Goal: Information Seeking & Learning: Understand process/instructions

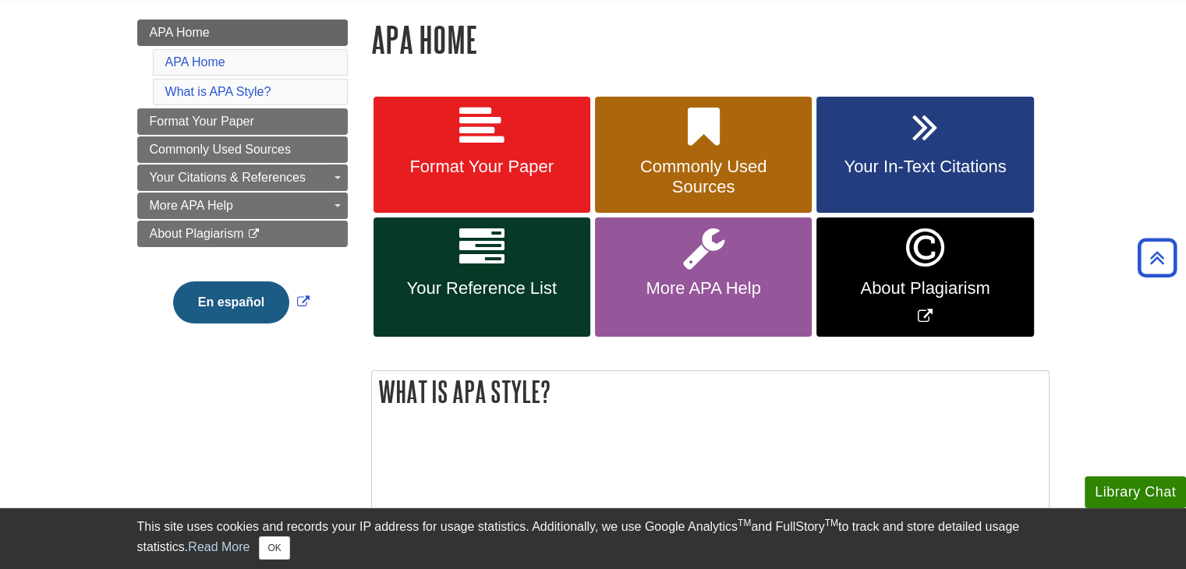
scroll to position [207, 0]
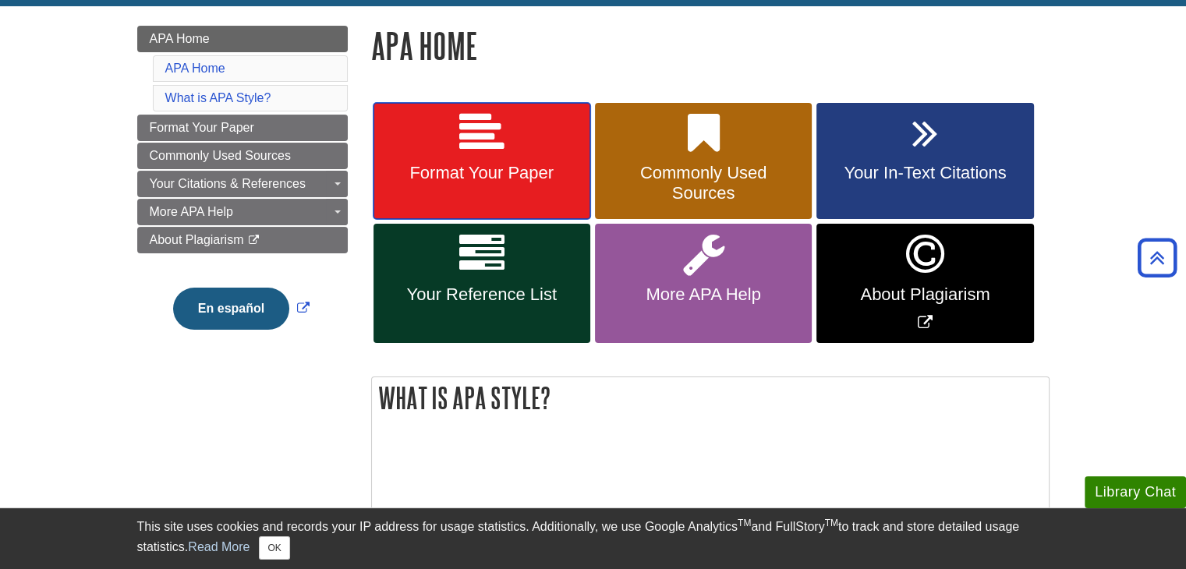
click at [489, 184] on link "Format Your Paper" at bounding box center [481, 161] width 217 height 117
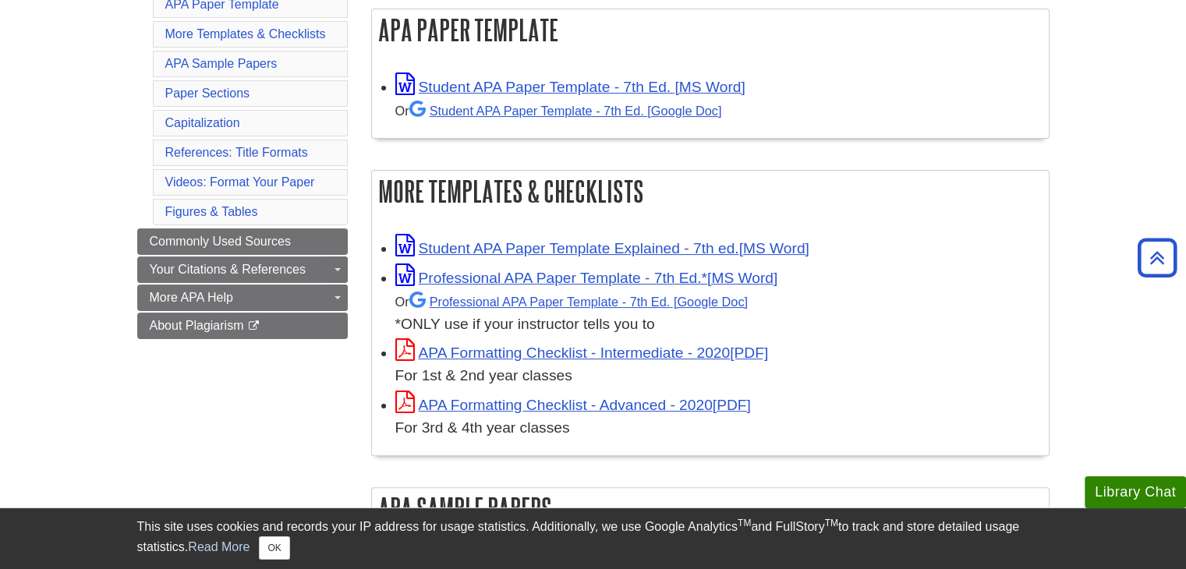
scroll to position [200, 0]
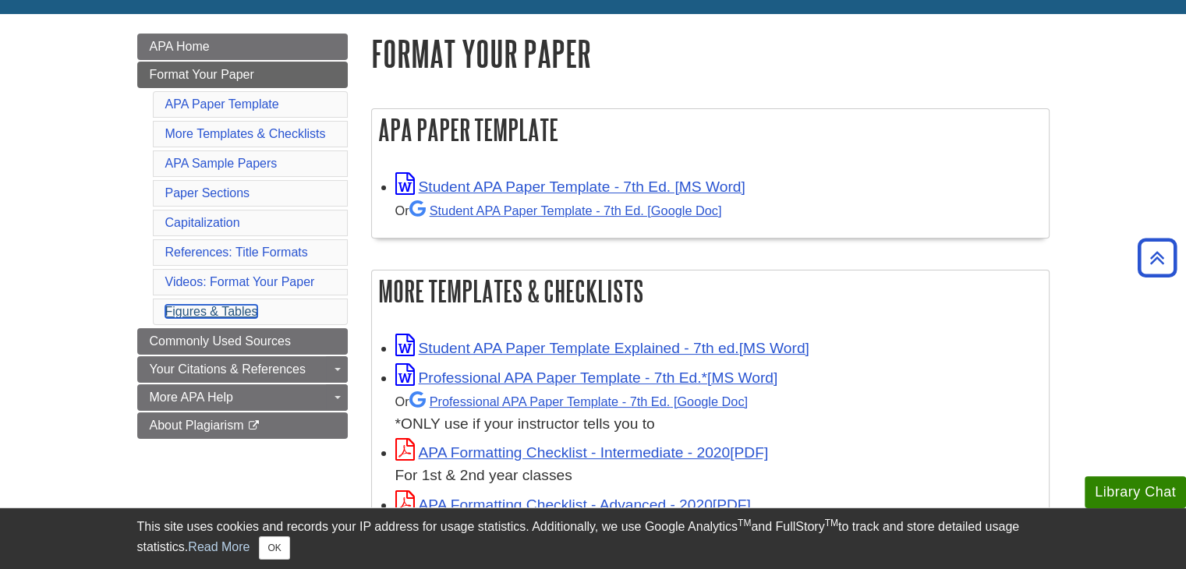
click at [218, 310] on link "Figures & Tables" at bounding box center [211, 311] width 93 height 13
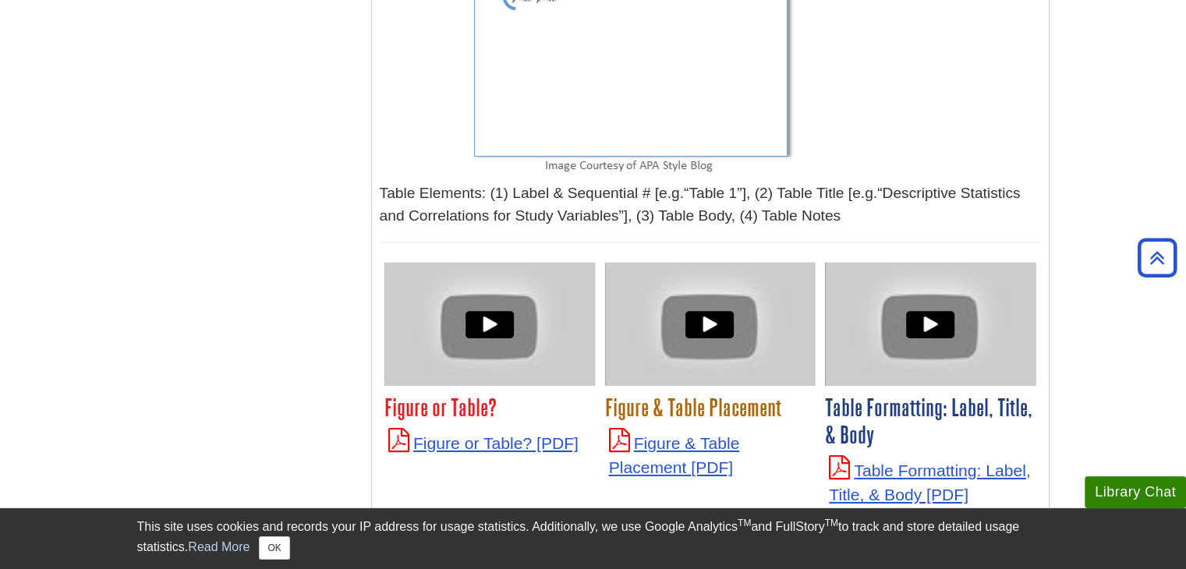
scroll to position [5220, 0]
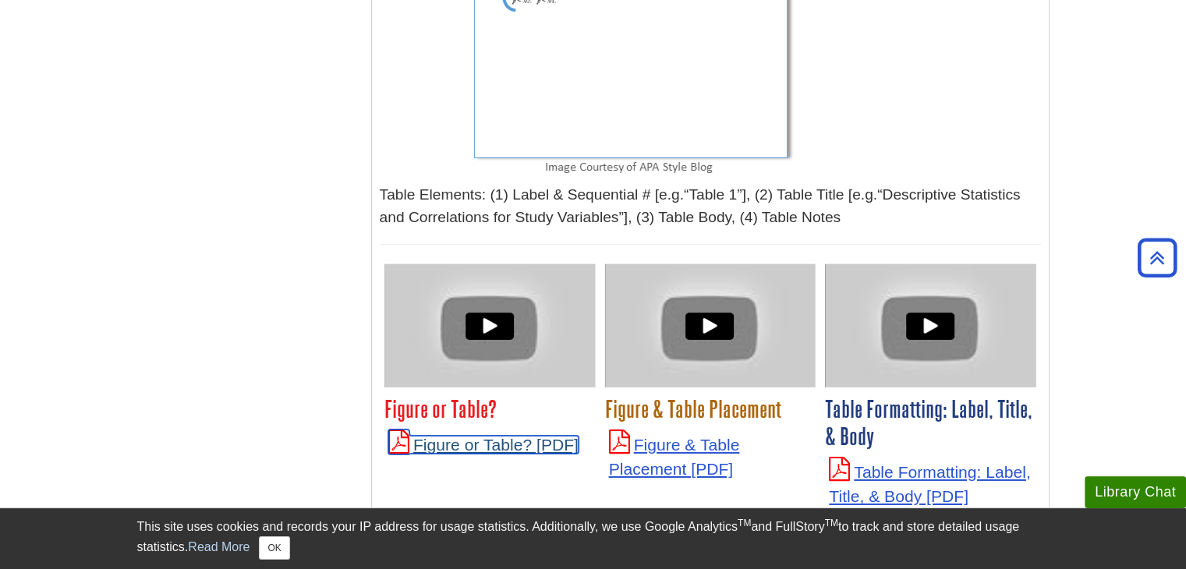
click at [518, 436] on link "Figure or Table?" at bounding box center [483, 445] width 190 height 18
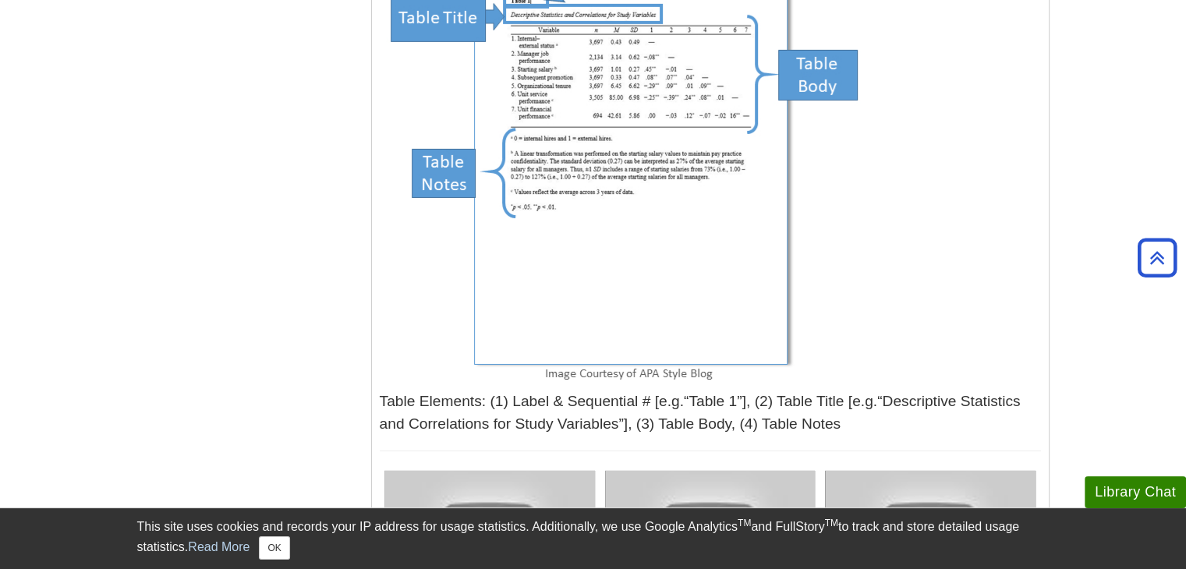
scroll to position [5010, 0]
